Goal: Task Accomplishment & Management: Complete application form

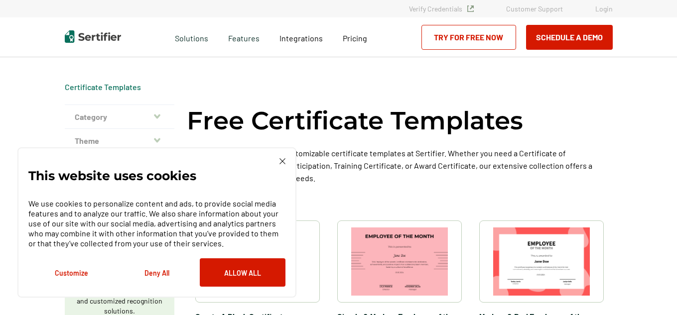
scroll to position [7, 0]
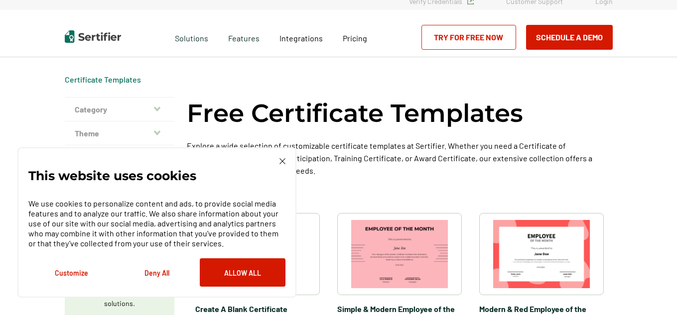
click at [283, 162] on img at bounding box center [282, 161] width 6 height 6
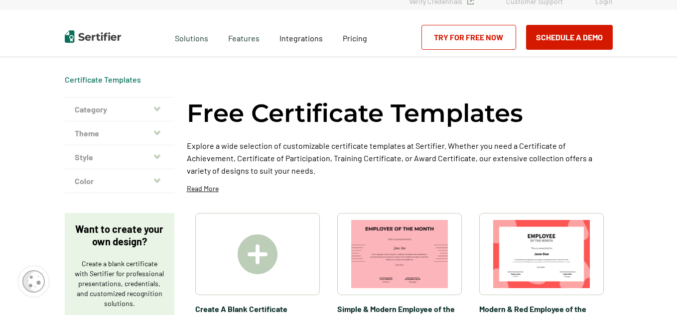
click at [259, 250] on img at bounding box center [258, 255] width 40 height 40
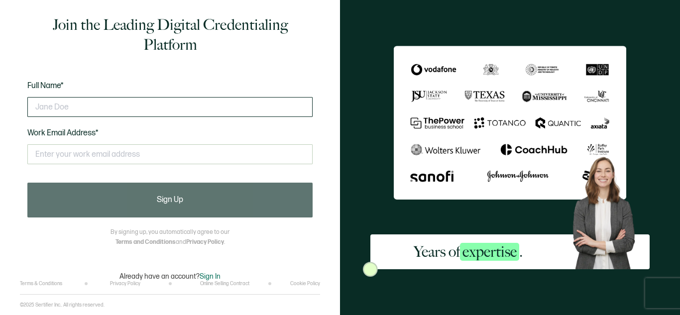
click at [193, 111] on input "text" at bounding box center [169, 107] width 285 height 20
